Goal: Task Accomplishment & Management: Complete application form

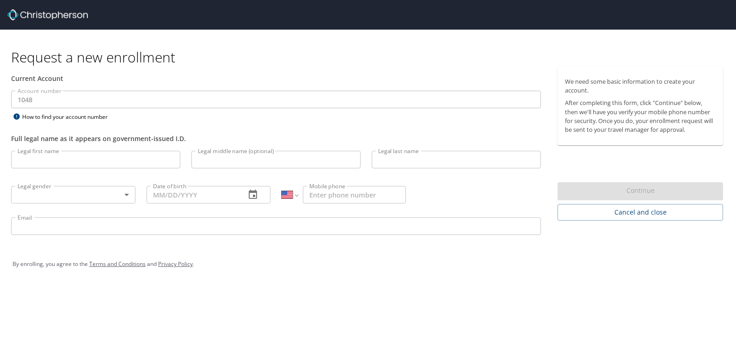
select select "US"
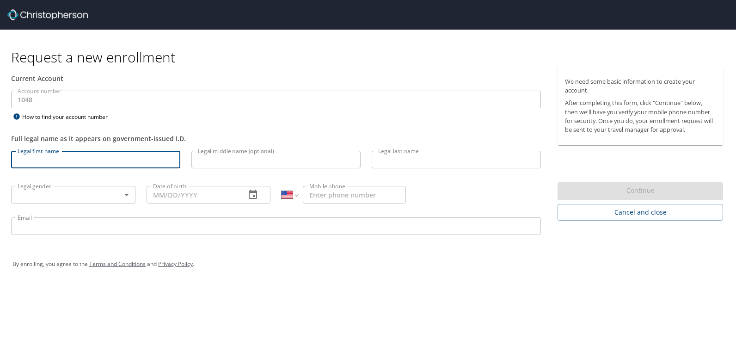
click at [30, 160] on input "Legal first name" at bounding box center [95, 160] width 169 height 18
type input "[PERSON_NAME]"
type input "[PHONE_NUMBER]"
type input "[PERSON_NAME][EMAIL_ADDRESS][PERSON_NAME][DOMAIN_NAME]"
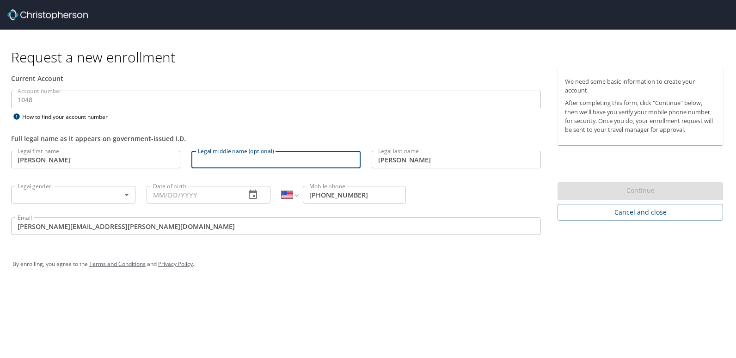
click at [208, 158] on input "Legal middle name (optional)" at bounding box center [275, 160] width 169 height 18
type input "G"
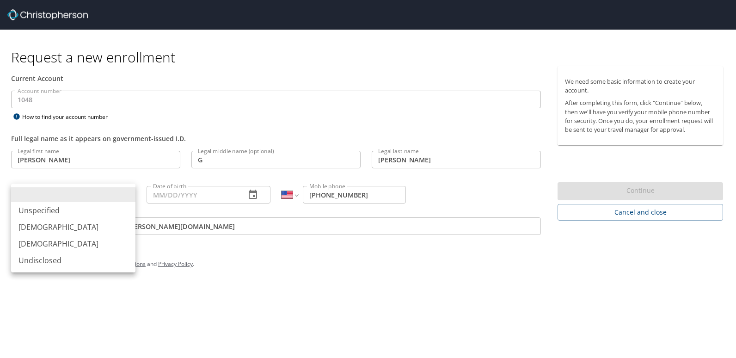
click at [127, 195] on body "Request a new enrollment Current Account Account number 1048 Account number How…" at bounding box center [368, 179] width 736 height 358
click at [57, 228] on li "[DEMOGRAPHIC_DATA]" at bounding box center [73, 227] width 124 height 17
type input "[DEMOGRAPHIC_DATA]"
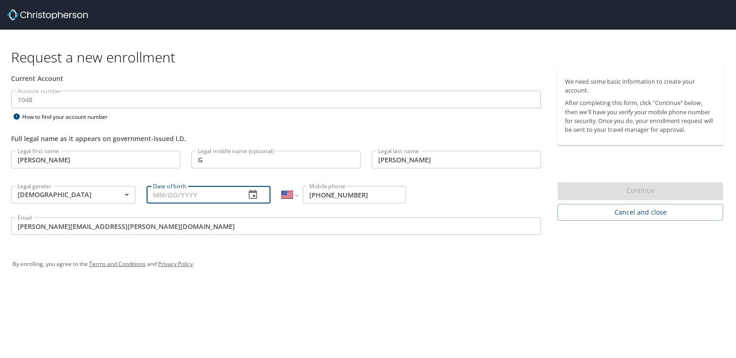
click at [199, 194] on input "Date of birth" at bounding box center [193, 195] width 92 height 18
type input "[DATE]"
click at [632, 188] on div "Continue" at bounding box center [641, 191] width 166 height 18
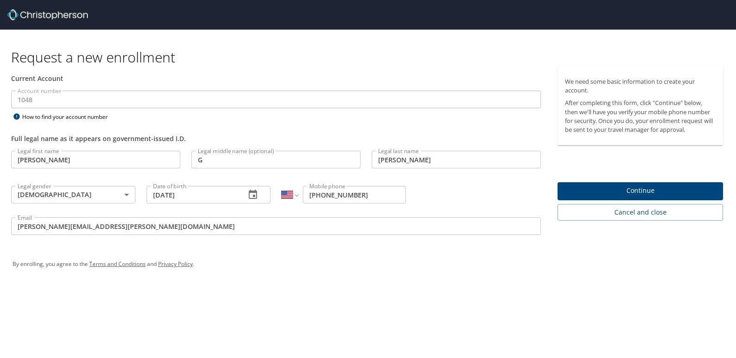
click at [627, 191] on span "Continue" at bounding box center [640, 191] width 151 height 12
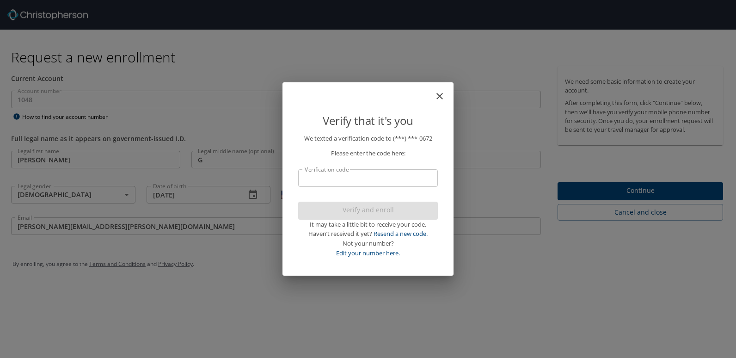
click at [311, 177] on input "Verification code" at bounding box center [368, 178] width 140 height 18
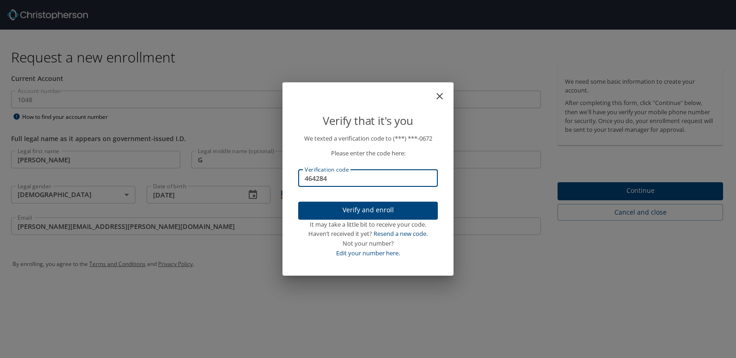
type input "464284"
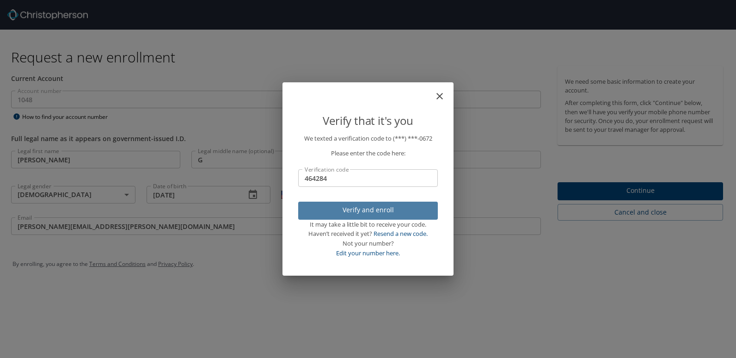
click at [366, 209] on span "Verify and enroll" at bounding box center [368, 210] width 125 height 12
